Goal: Task Accomplishment & Management: Use online tool/utility

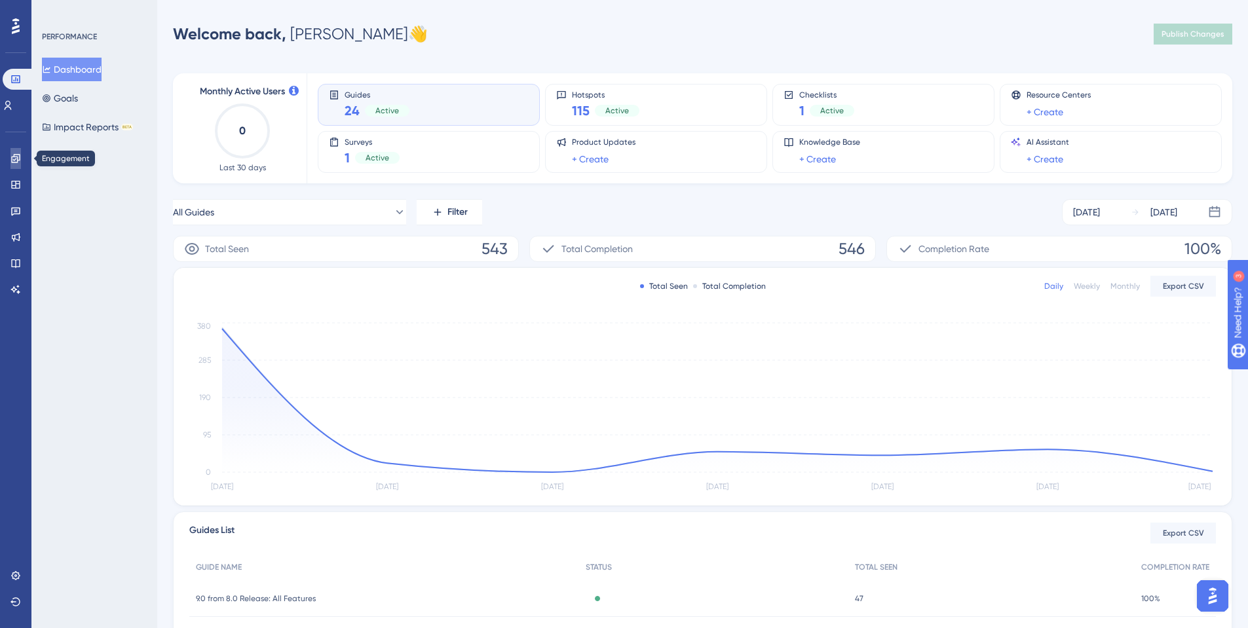
click at [16, 166] on link at bounding box center [15, 158] width 10 height 21
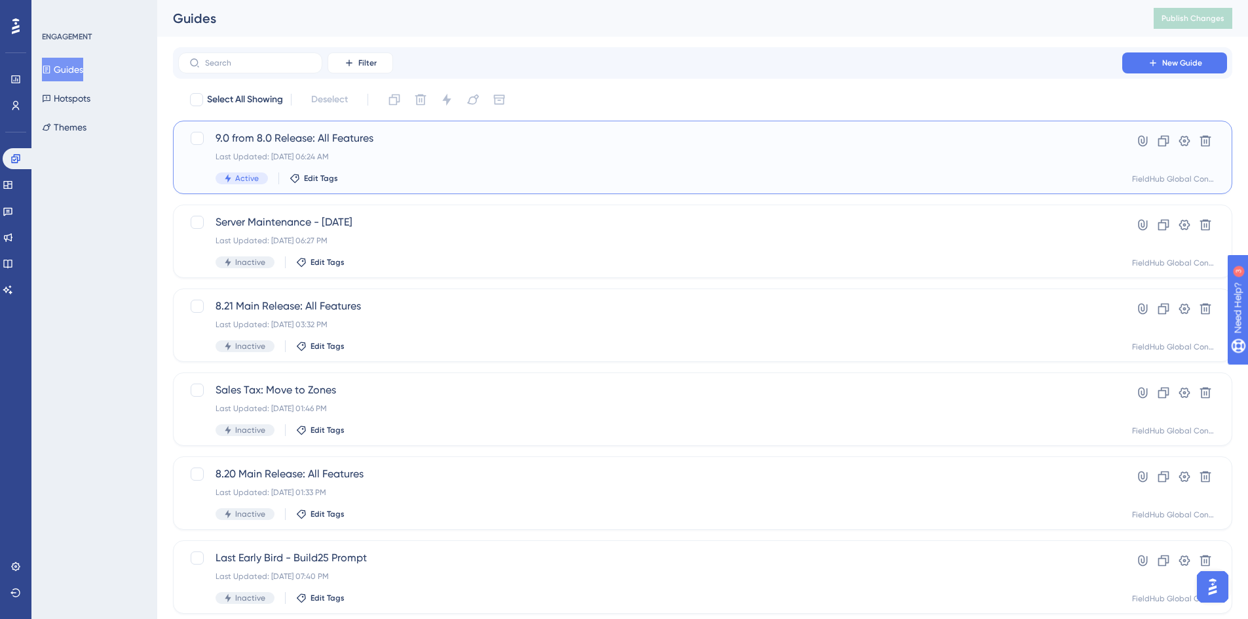
click at [303, 135] on span "9.0 from 8.0 Release: All Features" at bounding box center [651, 138] width 870 height 16
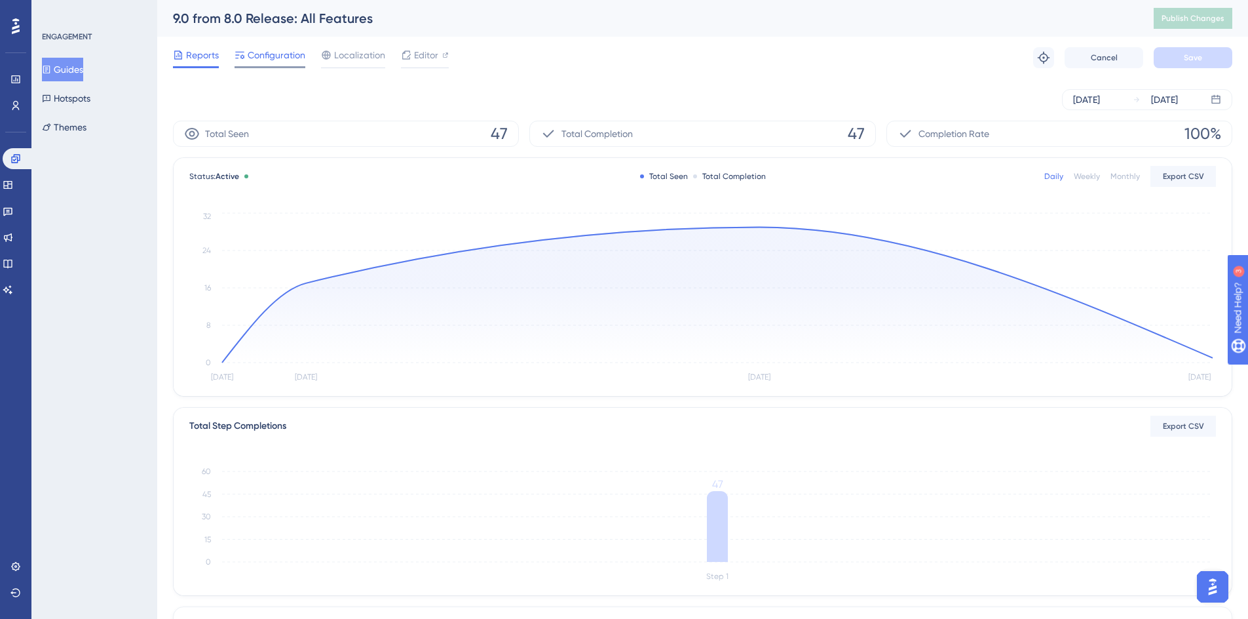
click at [275, 53] on span "Configuration" at bounding box center [277, 55] width 58 height 16
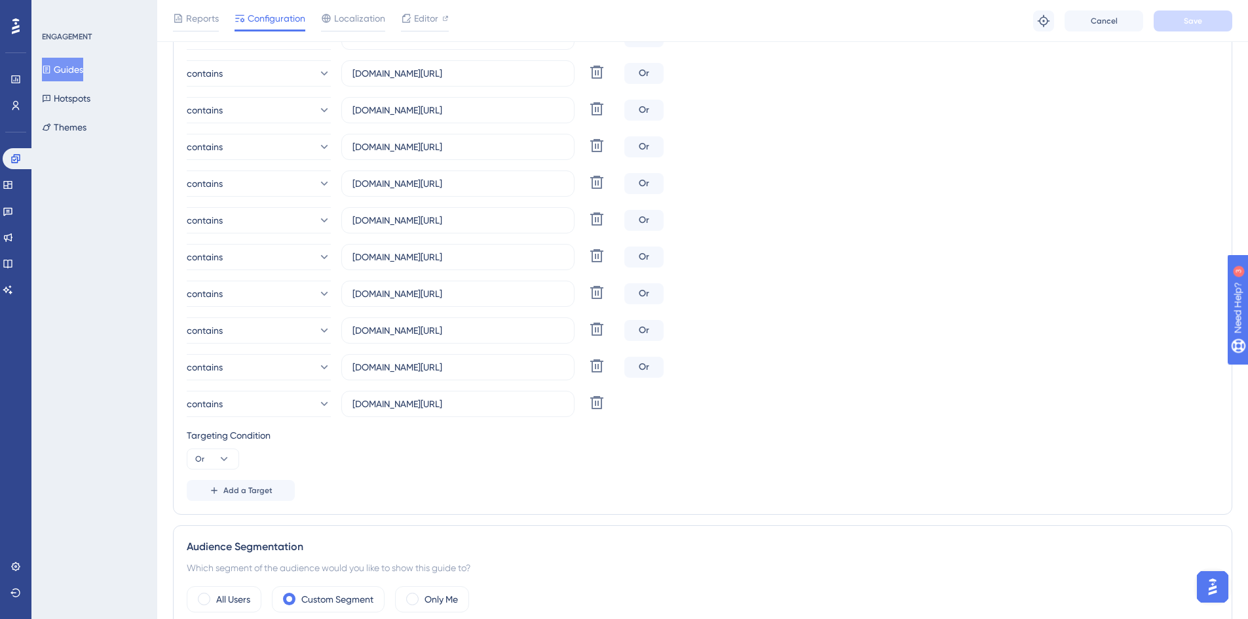
scroll to position [638, 0]
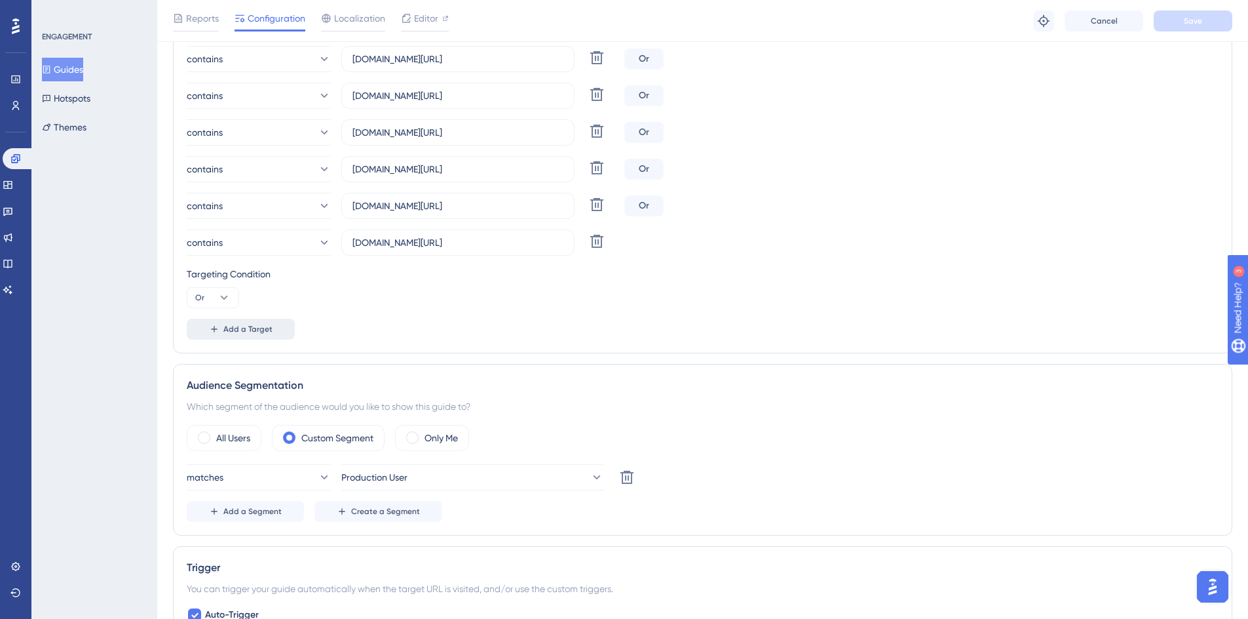
click at [229, 330] on span "Add a Target" at bounding box center [247, 329] width 49 height 10
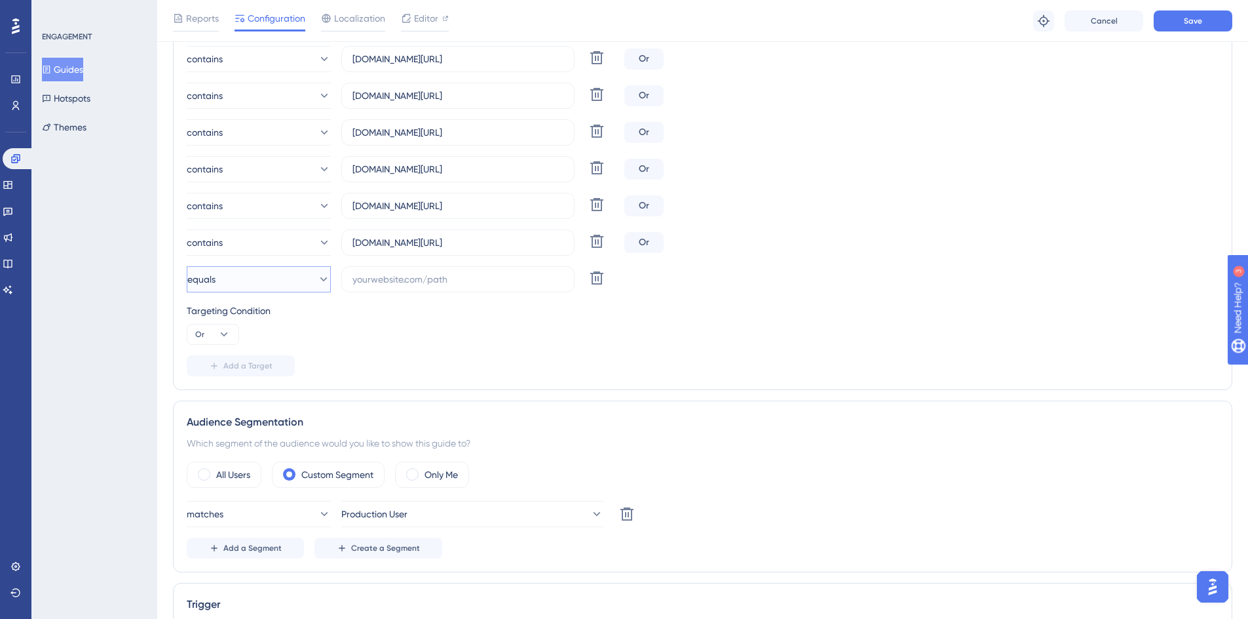
click at [290, 286] on button "equals" at bounding box center [259, 279] width 144 height 26
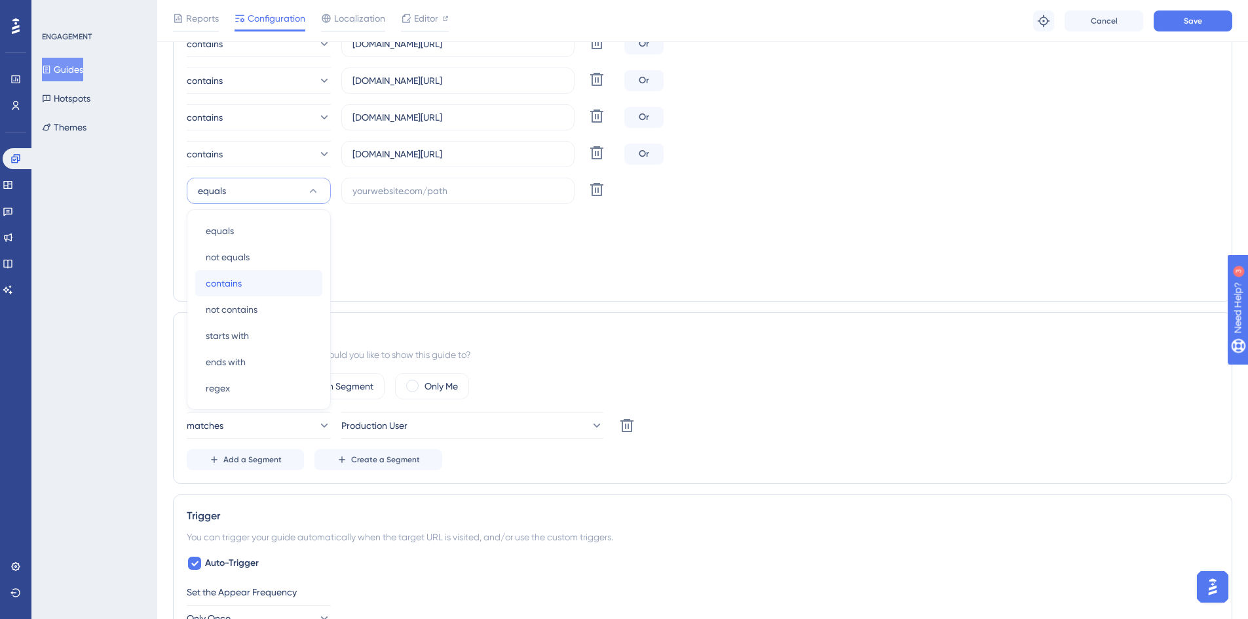
click at [277, 275] on div "contains contains" at bounding box center [259, 283] width 106 height 26
click at [363, 187] on input "text" at bounding box center [458, 190] width 211 height 14
paste input "[URL][DOMAIN_NAME]"
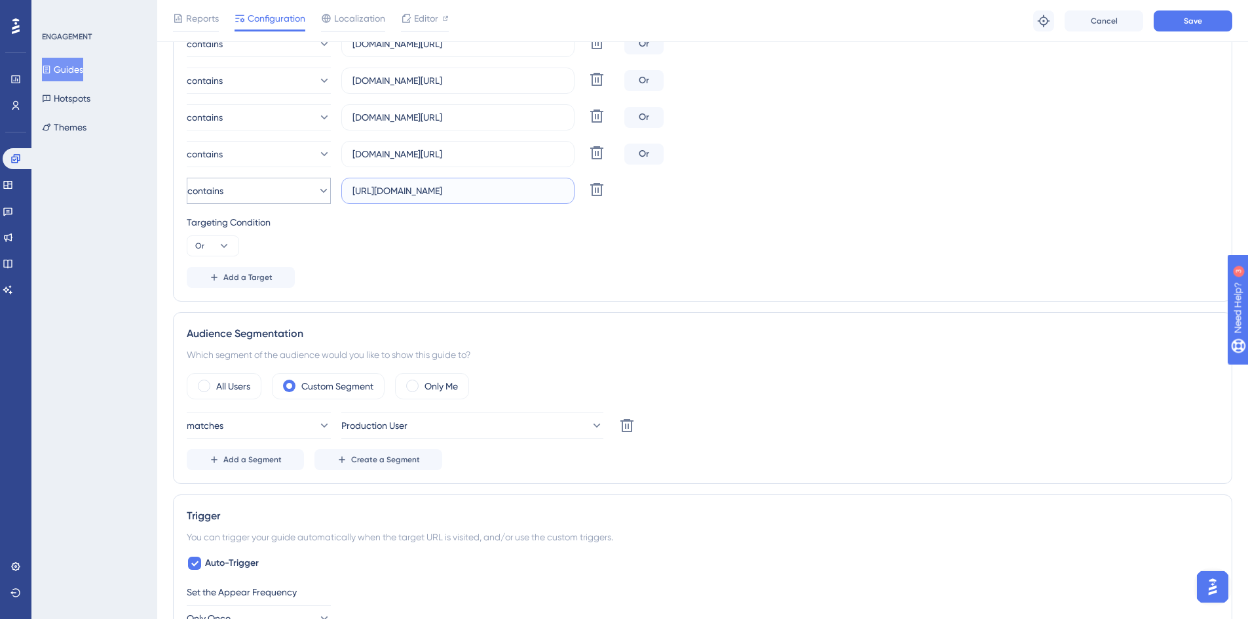
drag, startPoint x: 385, startPoint y: 190, endPoint x: 317, endPoint y: 189, distance: 68.2
click at [317, 189] on div "contains [URL][DOMAIN_NAME] Delete" at bounding box center [403, 191] width 433 height 26
type input "[DOMAIN_NAME][URL]"
click at [1191, 26] on button "Save" at bounding box center [1193, 20] width 79 height 21
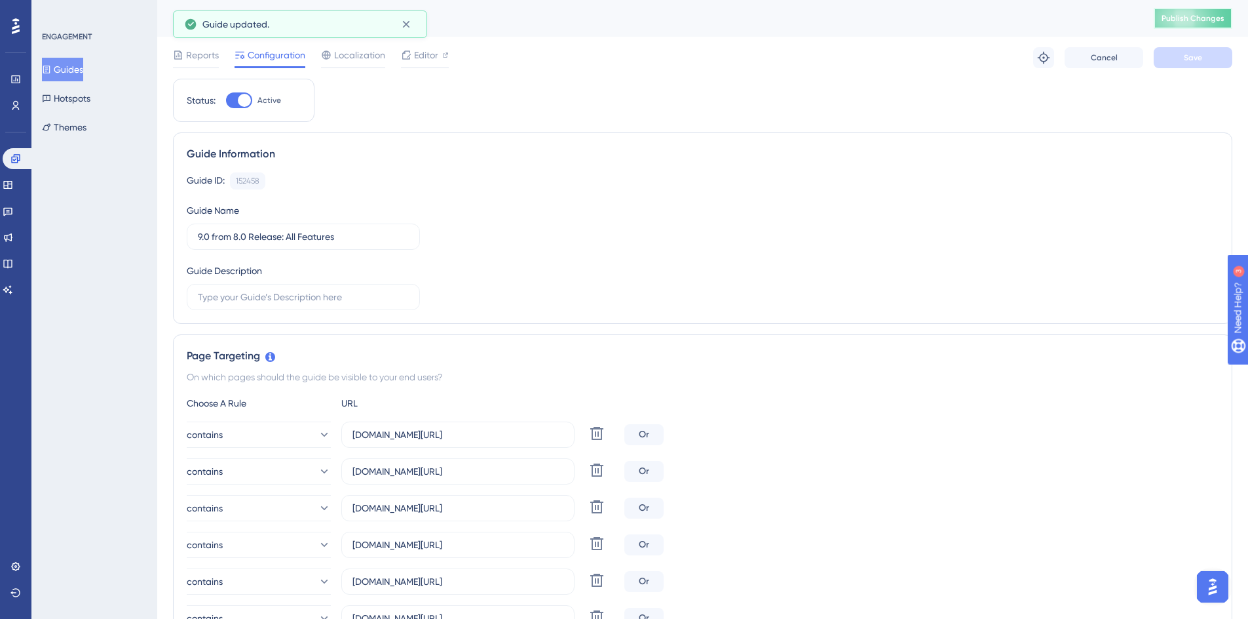
click at [1214, 22] on span "Publish Changes" at bounding box center [1193, 18] width 63 height 10
